Goal: Transaction & Acquisition: Download file/media

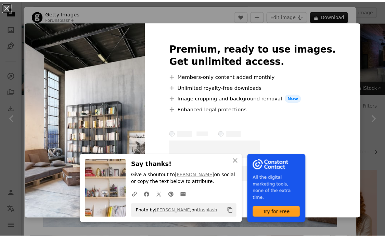
scroll to position [303, 0]
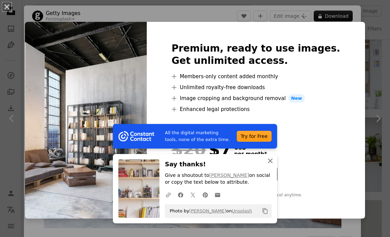
click at [268, 158] on icon "An X shape" at bounding box center [270, 161] width 8 height 8
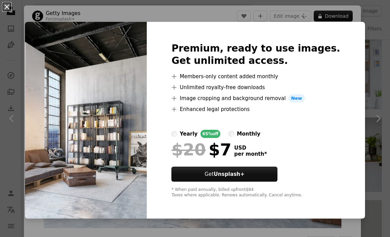
click at [8, 8] on button "An X shape" at bounding box center [7, 7] width 8 height 8
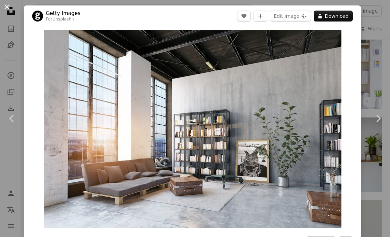
click at [5, 6] on button "An X shape" at bounding box center [7, 7] width 8 height 8
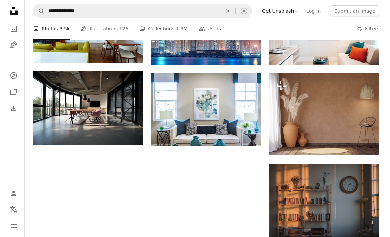
scroll to position [590, 0]
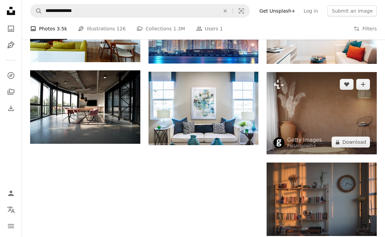
click at [307, 100] on img at bounding box center [321, 113] width 110 height 82
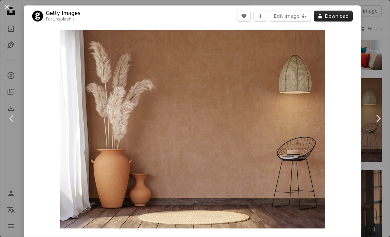
click at [334, 15] on button "A lock Download" at bounding box center [332, 16] width 39 height 11
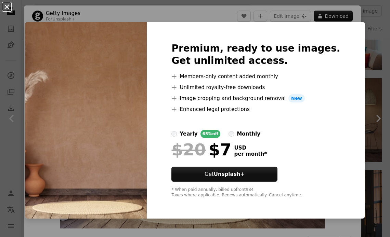
click at [8, 8] on button "An X shape" at bounding box center [7, 7] width 8 height 8
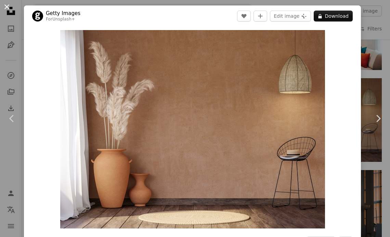
click at [5, 6] on button "An X shape" at bounding box center [7, 7] width 8 height 8
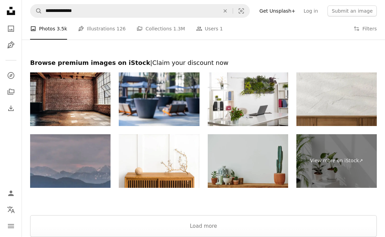
scroll to position [804, 0]
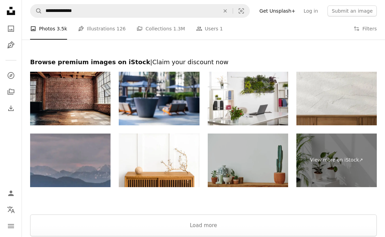
click at [264, 153] on img at bounding box center [247, 161] width 80 height 54
